Goal: Transaction & Acquisition: Purchase product/service

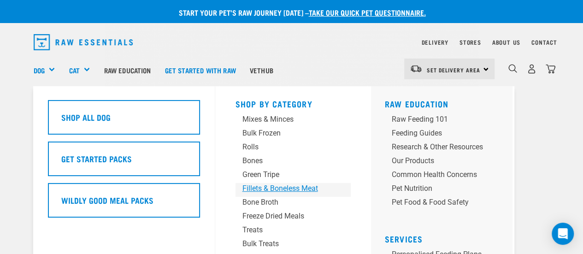
click at [264, 190] on div "Fillets & Boneless Meat" at bounding box center [285, 188] width 86 height 11
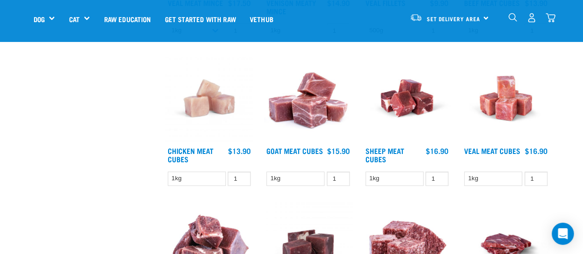
scroll to position [379, 0]
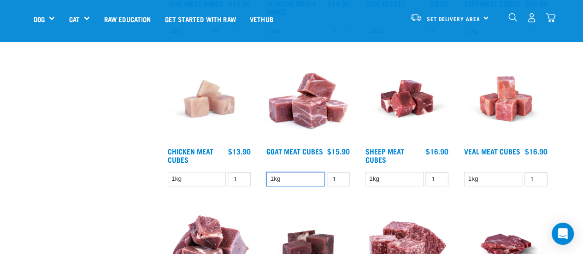
click at [302, 180] on select "1kg" at bounding box center [295, 179] width 58 height 14
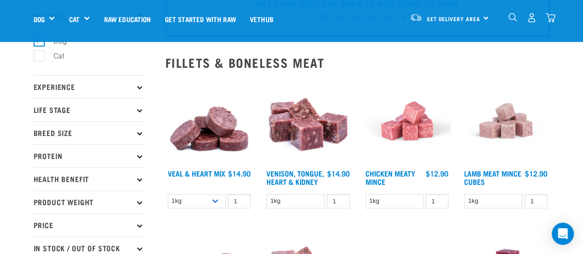
scroll to position [61, 0]
click at [92, 158] on p "Protein" at bounding box center [89, 155] width 111 height 23
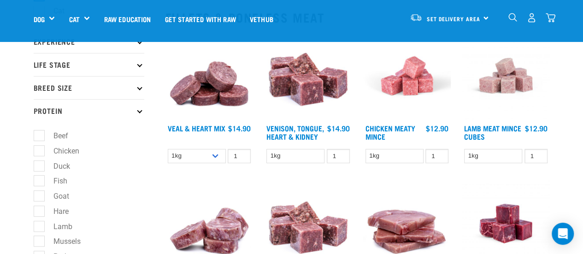
scroll to position [106, 0]
click at [41, 147] on label "Chicken" at bounding box center [61, 151] width 44 height 12
click at [40, 147] on input "Chicken" at bounding box center [37, 149] width 6 height 6
checkbox input "true"
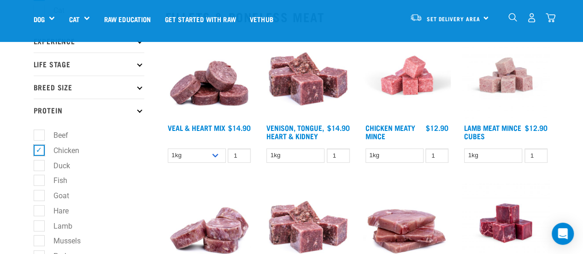
scroll to position [155, 0]
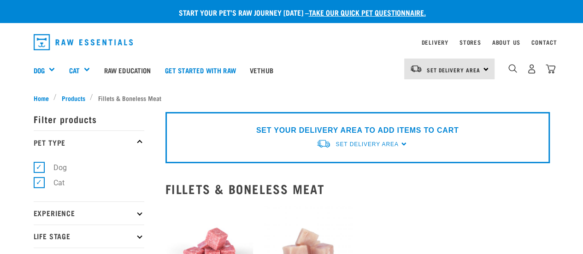
click at [39, 183] on label "Cat" at bounding box center [53, 183] width 29 height 12
click at [35, 183] on input "Cat" at bounding box center [37, 181] width 6 height 6
checkbox input "false"
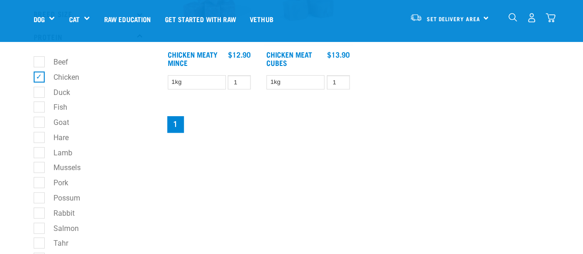
scroll to position [67, 0]
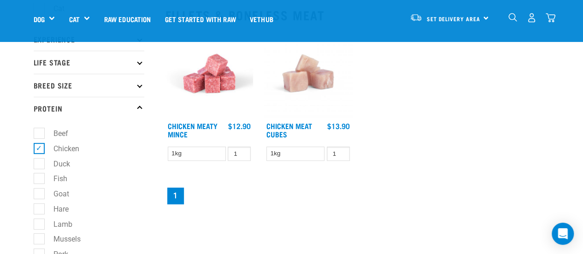
scroll to position [101, 0]
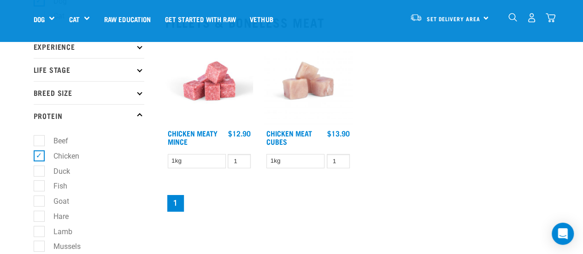
click at [214, 85] on img at bounding box center [209, 81] width 88 height 88
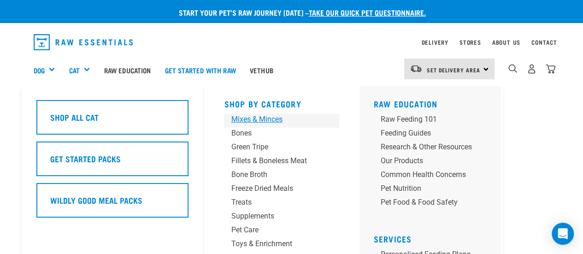
click at [274, 119] on div "Mixes & Minces" at bounding box center [274, 119] width 86 height 11
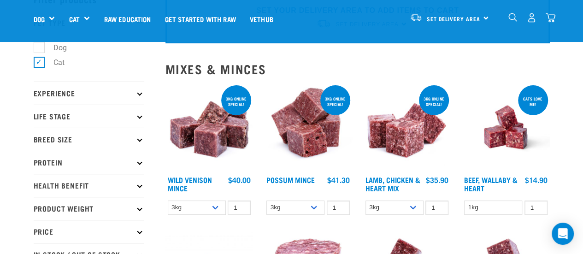
scroll to position [54, 0]
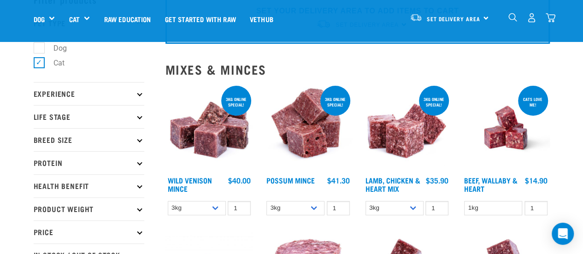
click at [201, 139] on img at bounding box center [209, 128] width 88 height 88
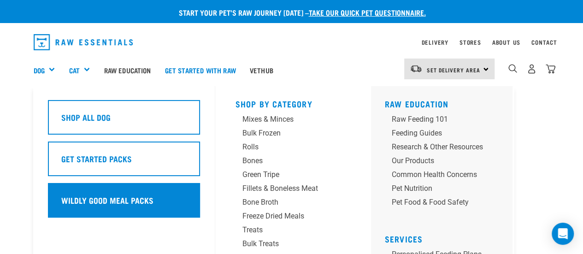
click at [70, 201] on h5 "Wildly Good Meal Packs" at bounding box center [107, 200] width 92 height 12
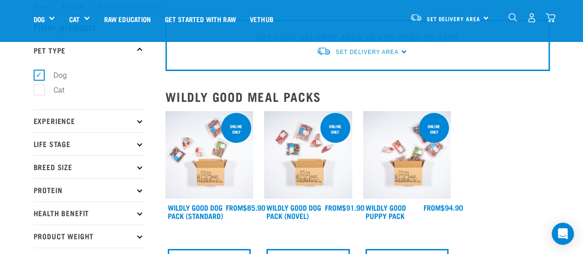
scroll to position [75, 0]
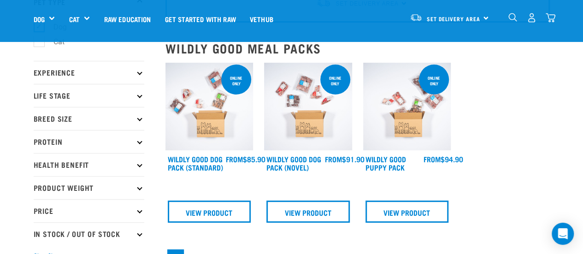
click at [63, 123] on p "Breed Size" at bounding box center [89, 118] width 111 height 23
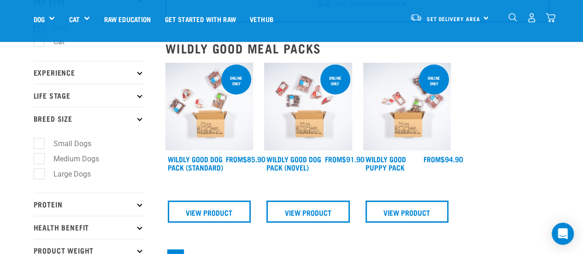
click at [41, 141] on label "Small Dogs" at bounding box center [67, 144] width 56 height 12
click at [40, 141] on input "Small Dogs" at bounding box center [37, 142] width 6 height 6
checkbox input "true"
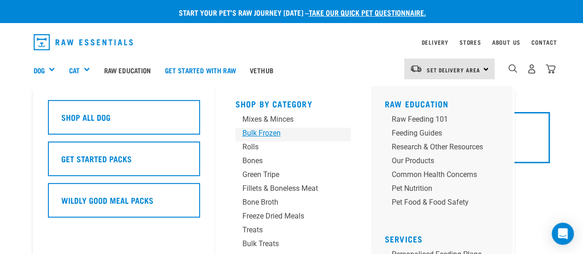
click at [258, 131] on div "Bulk Frozen" at bounding box center [285, 133] width 86 height 11
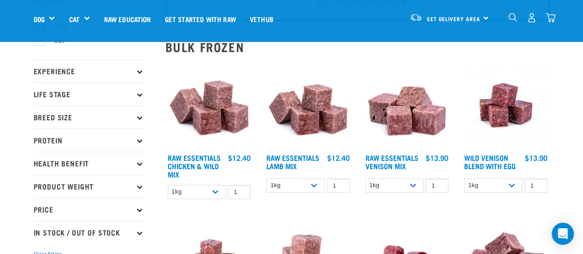
scroll to position [77, 0]
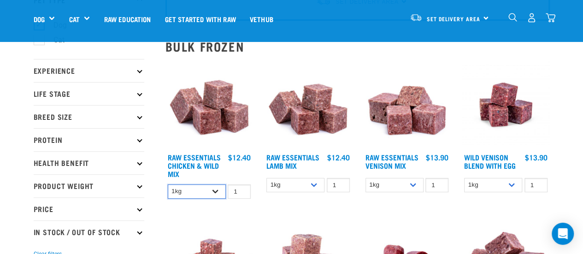
click at [214, 194] on select "1kg 3kg Bulk (10kg)" at bounding box center [197, 191] width 58 height 14
click at [217, 116] on img at bounding box center [209, 105] width 88 height 88
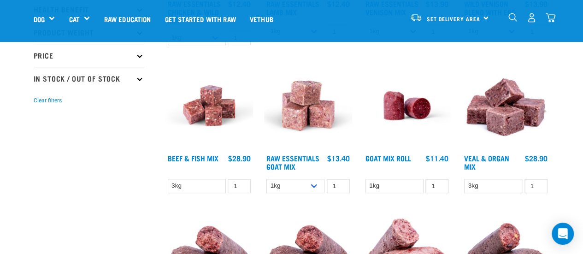
scroll to position [230, 0]
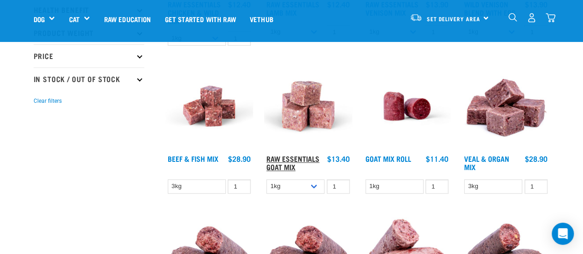
click at [289, 156] on link "Raw Essentials Goat Mix" at bounding box center [292, 162] width 53 height 12
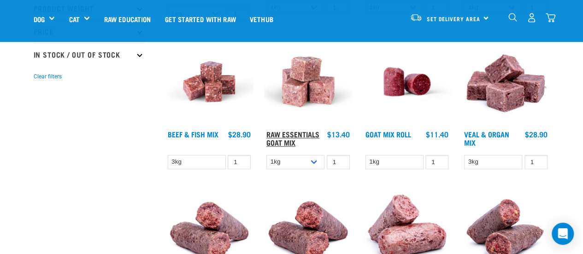
scroll to position [255, 0]
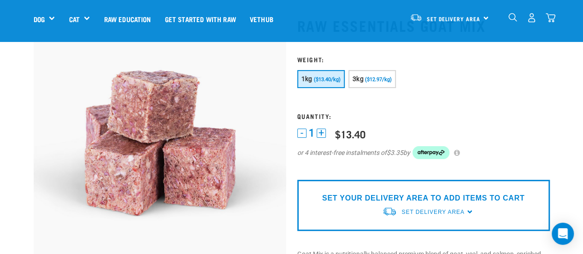
scroll to position [52, 0]
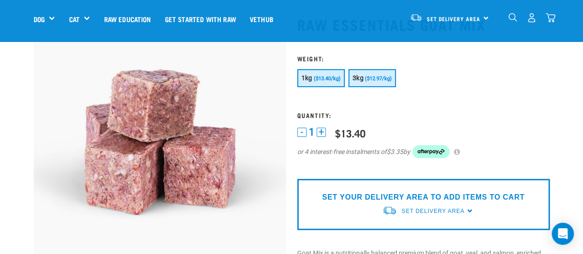
click at [374, 82] on button "3kg ($12.97/kg)" at bounding box center [371, 78] width 47 height 18
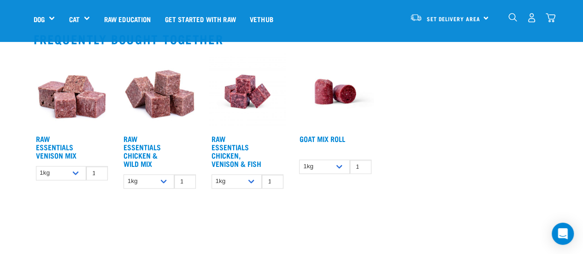
scroll to position [551, 0]
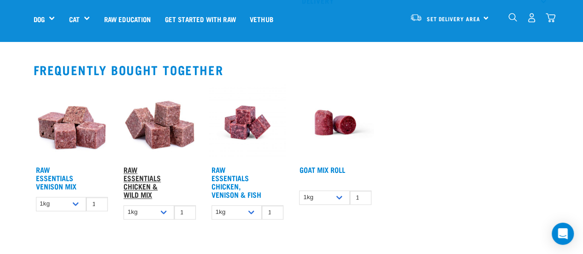
click at [146, 174] on link "Raw Essentials Chicken & Wild Mix" at bounding box center [141, 181] width 37 height 29
